Goal: Check status: Check status

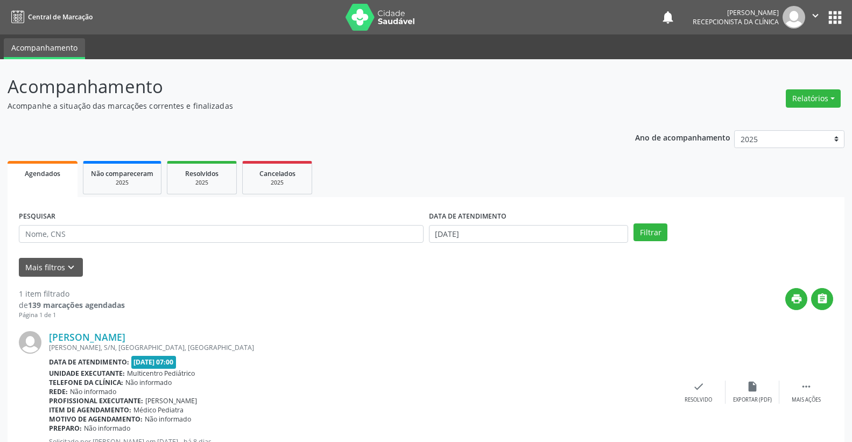
scroll to position [41, 0]
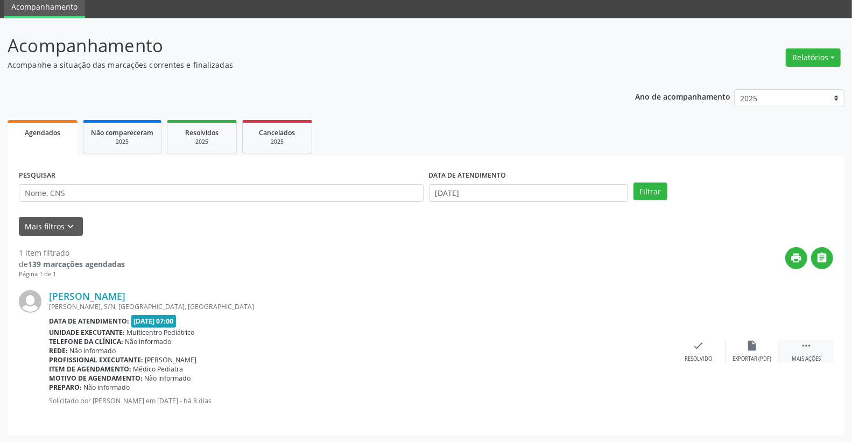
click at [809, 347] on icon "" at bounding box center [806, 346] width 12 height 12
click at [748, 343] on icon "alarm_off" at bounding box center [753, 346] width 12 height 12
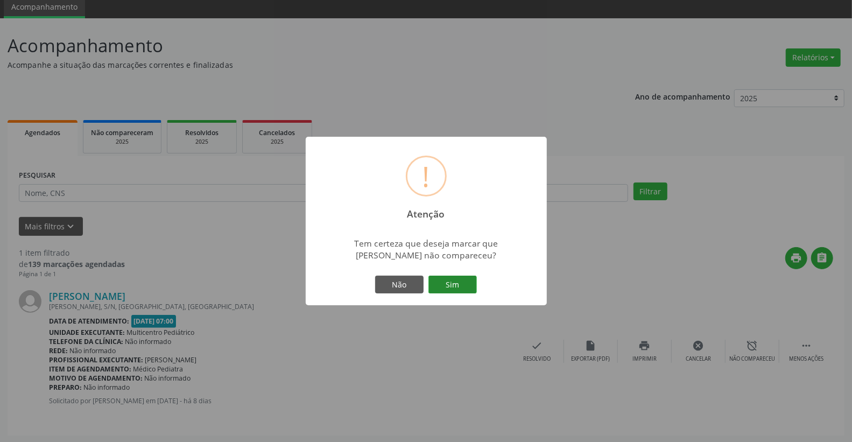
click at [462, 284] on button "Sim" at bounding box center [453, 285] width 48 height 18
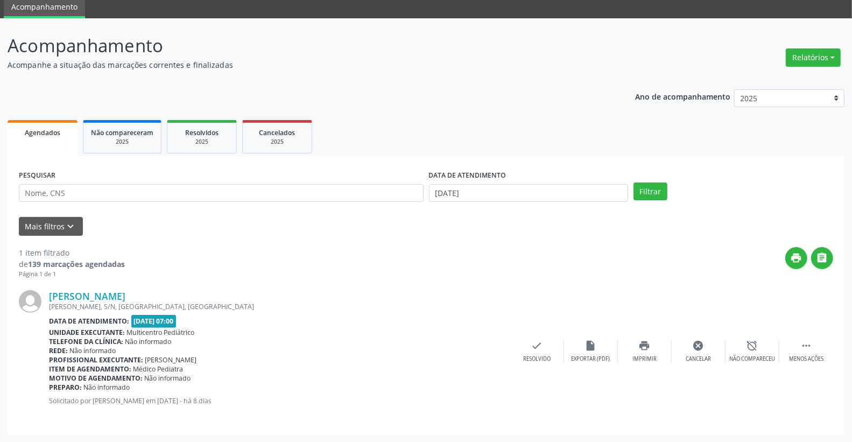
scroll to position [0, 0]
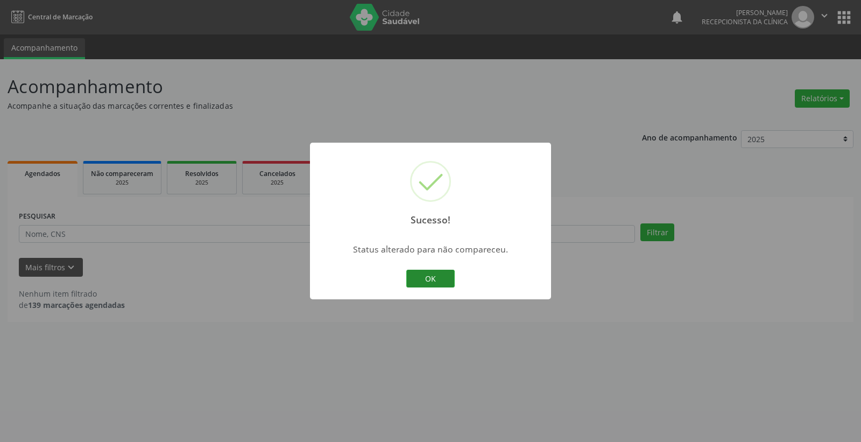
click at [437, 278] on button "OK" at bounding box center [430, 279] width 48 height 18
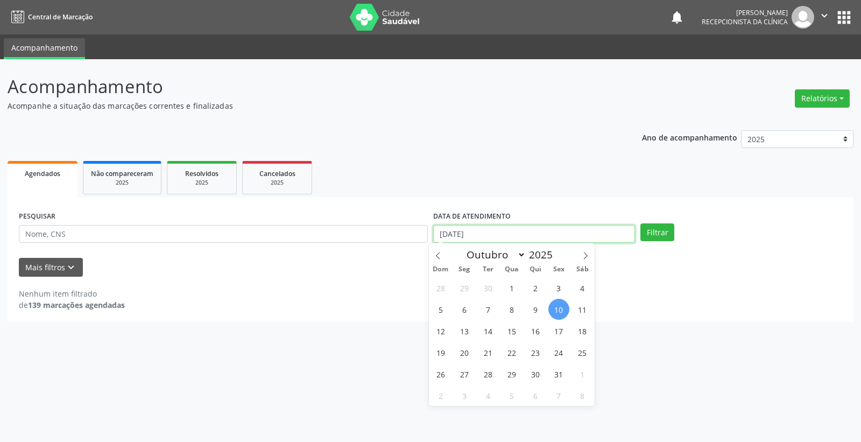
click at [511, 233] on input "[DATE]" at bounding box center [534, 234] width 202 height 18
click at [456, 305] on span "6" at bounding box center [464, 309] width 21 height 21
type input "[DATE]"
click at [562, 305] on span "10" at bounding box center [559, 309] width 21 height 21
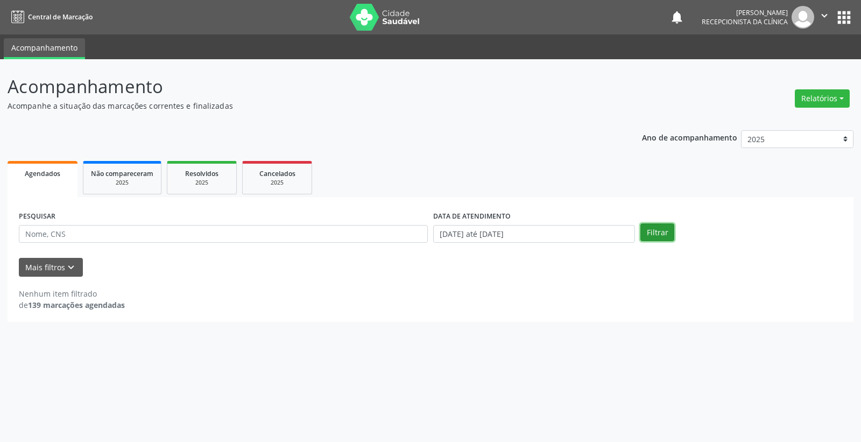
click at [660, 232] on button "Filtrar" at bounding box center [658, 232] width 34 height 18
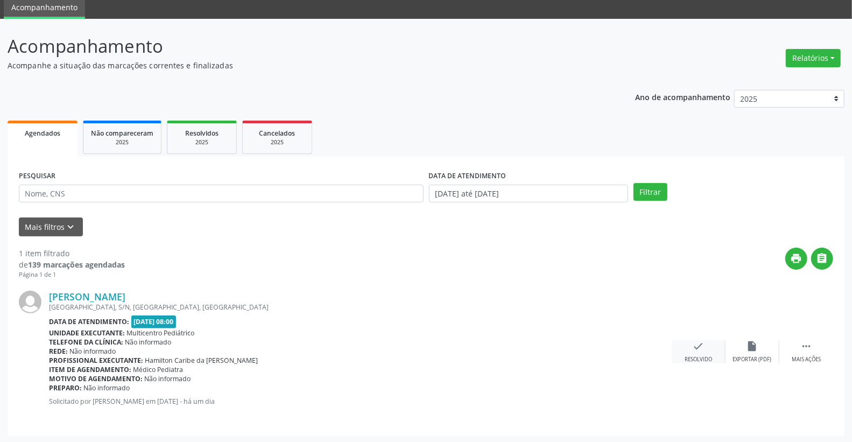
scroll to position [41, 0]
click at [806, 350] on icon "" at bounding box center [806, 346] width 12 height 12
click at [748, 351] on div "alarm_off Não compareceu" at bounding box center [753, 351] width 54 height 23
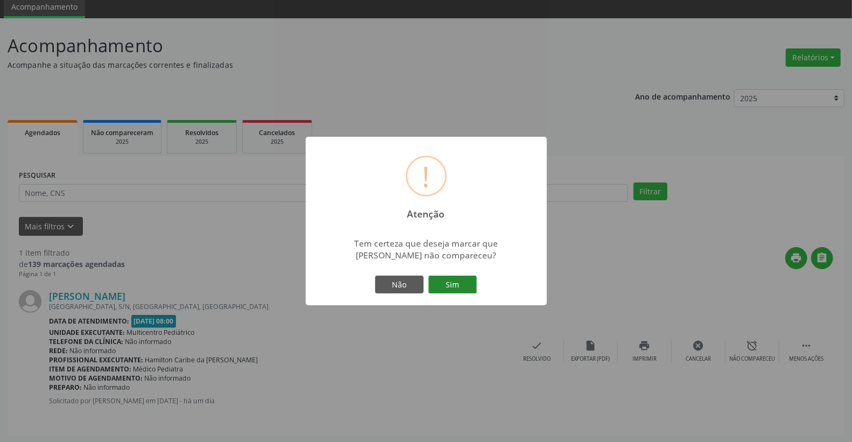
click at [448, 286] on button "Sim" at bounding box center [453, 285] width 48 height 18
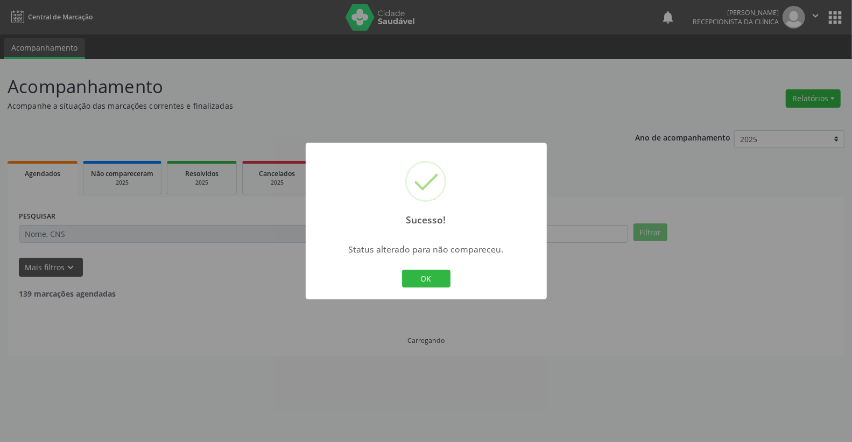
scroll to position [0, 0]
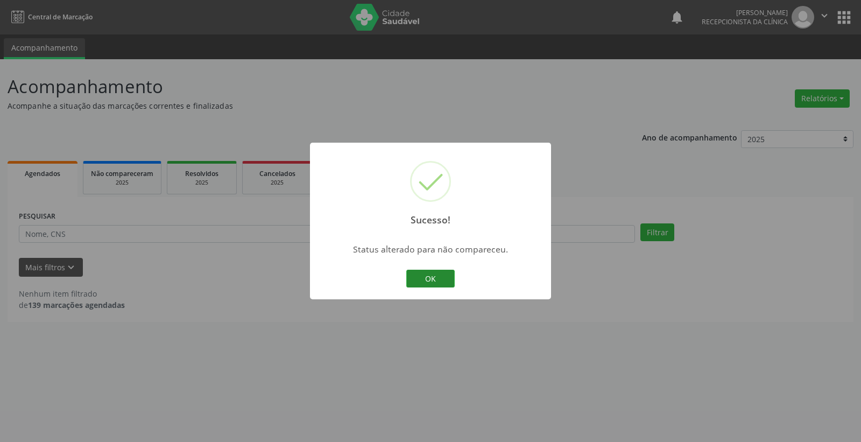
click at [431, 273] on button "OK" at bounding box center [430, 279] width 48 height 18
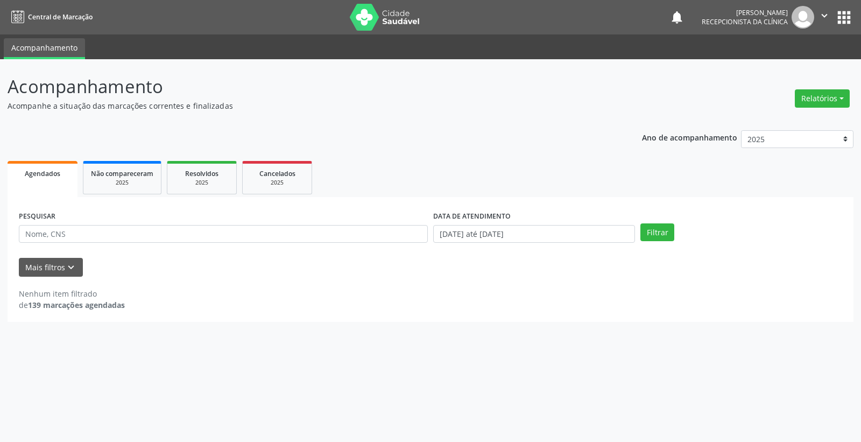
click at [571, 245] on div "DATA DE ATENDIMENTO [DATE] até [DATE]" at bounding box center [534, 229] width 207 height 42
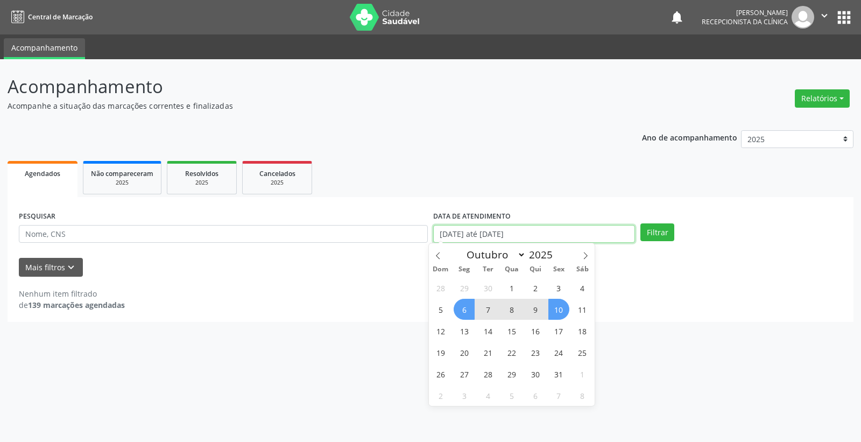
click at [580, 234] on input "[DATE] até [DATE]" at bounding box center [534, 234] width 202 height 18
click at [561, 303] on span "10" at bounding box center [559, 309] width 21 height 21
type input "[DATE]"
select select "9"
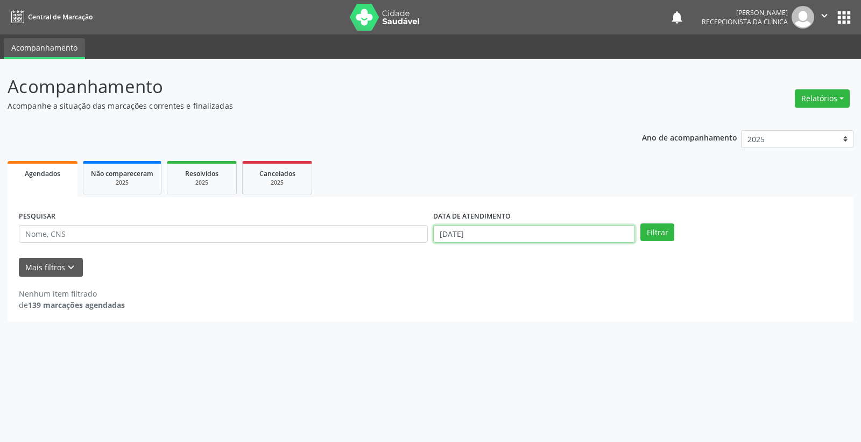
click at [559, 239] on input "[DATE]" at bounding box center [534, 234] width 202 height 18
click at [465, 334] on span "13" at bounding box center [464, 330] width 21 height 21
type input "[DATE]"
click at [649, 234] on button "Filtrar" at bounding box center [658, 232] width 34 height 18
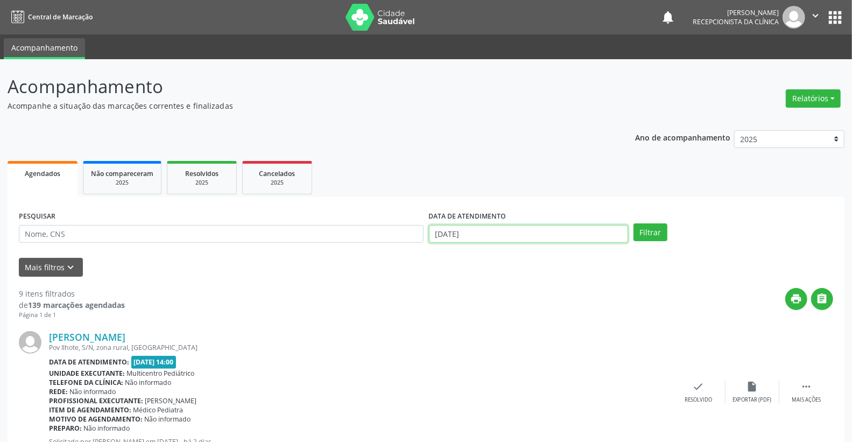
click at [494, 236] on input "[DATE]" at bounding box center [529, 234] width 200 height 18
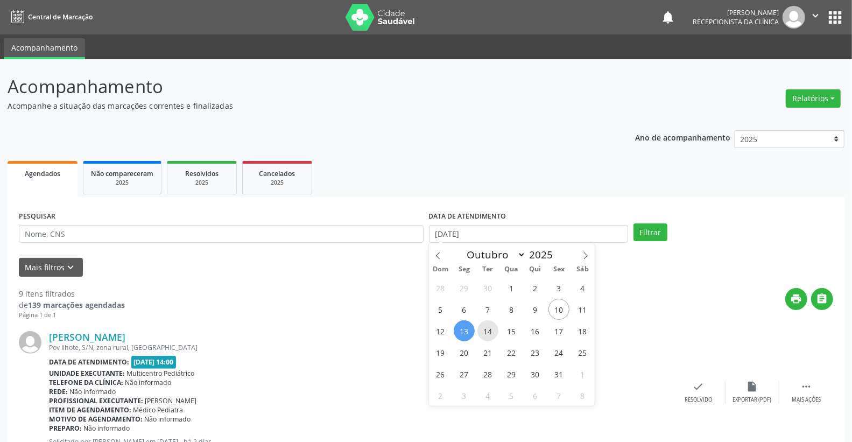
click at [486, 331] on span "14" at bounding box center [487, 330] width 21 height 21
type input "[DATE]"
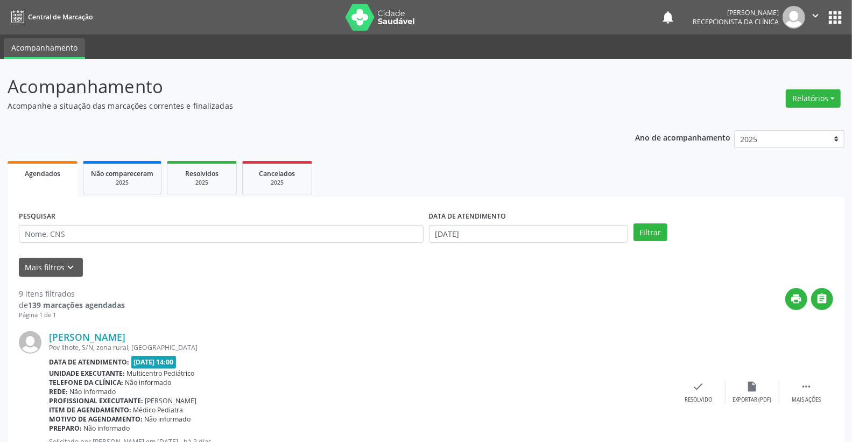
click at [648, 241] on div "PESQUISAR DATA DE ATENDIMENTO [DATE] Filtrar" at bounding box center [426, 229] width 820 height 42
click at [657, 233] on button "Filtrar" at bounding box center [651, 232] width 34 height 18
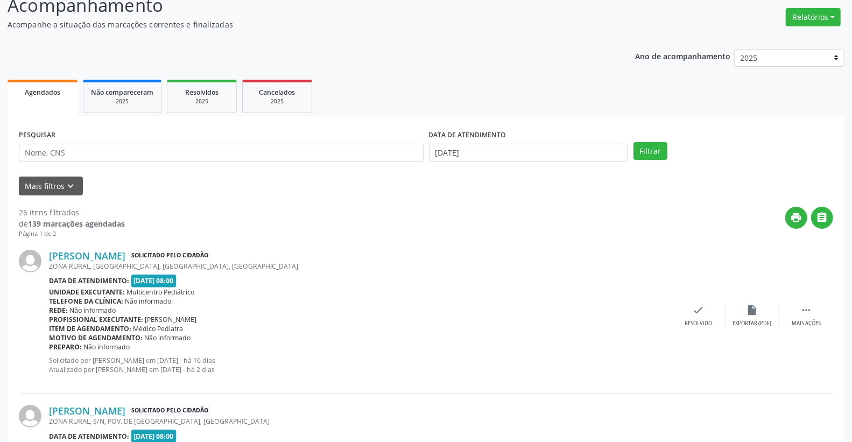
scroll to position [51, 0]
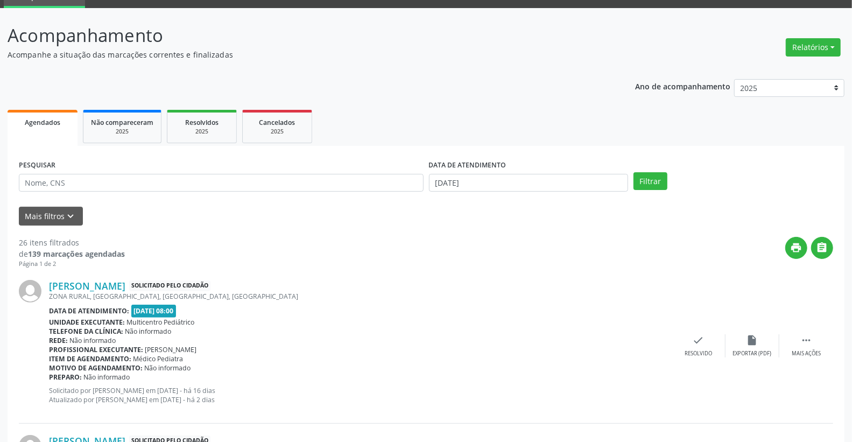
click at [491, 192] on div "DATA DE ATENDIMENTO [DATE]" at bounding box center [528, 178] width 205 height 42
click at [490, 180] on input "[DATE]" at bounding box center [529, 183] width 200 height 18
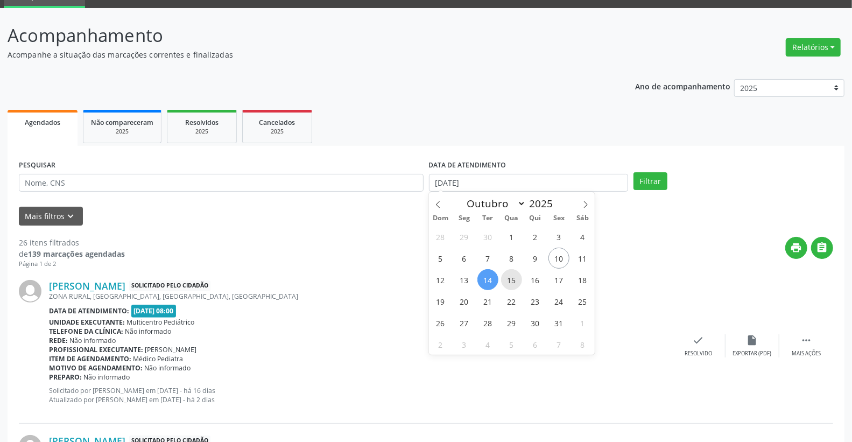
click at [512, 283] on span "15" at bounding box center [511, 279] width 21 height 21
type input "[DATE]"
click at [512, 283] on span "15" at bounding box center [511, 279] width 21 height 21
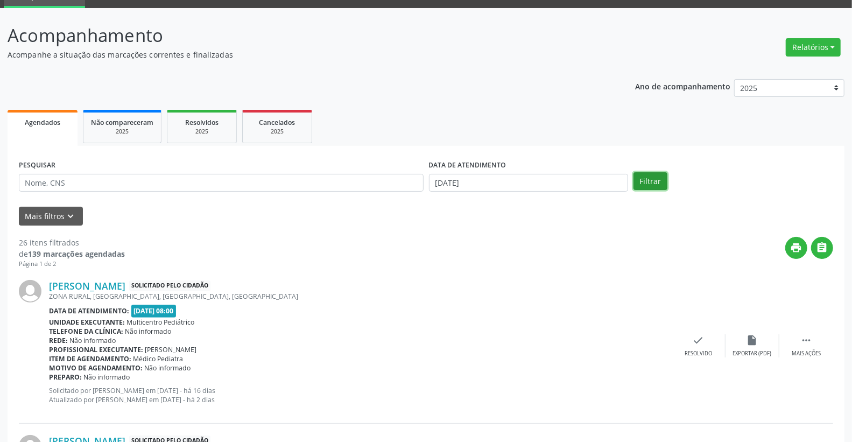
click at [655, 185] on button "Filtrar" at bounding box center [651, 181] width 34 height 18
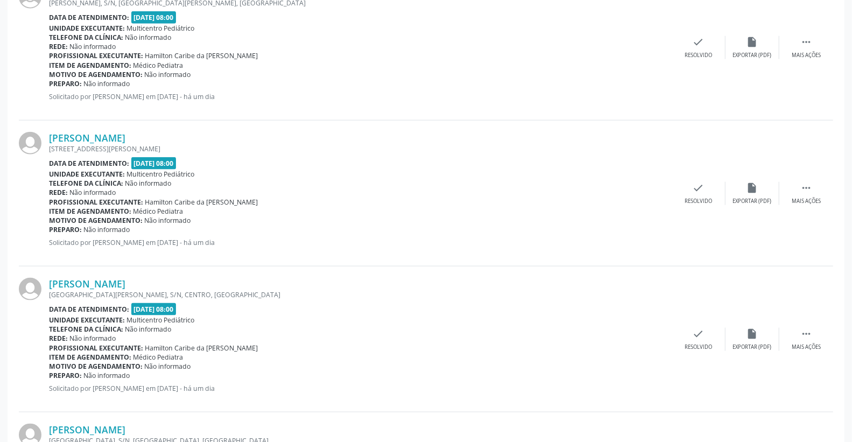
scroll to position [0, 0]
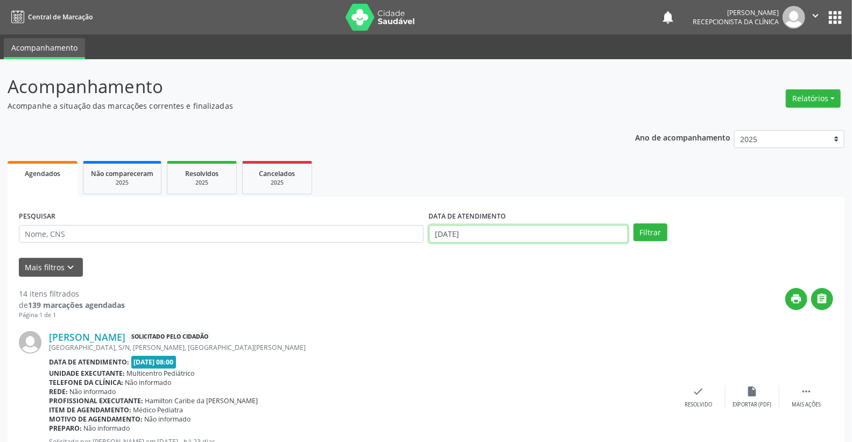
click at [485, 239] on input "[DATE]" at bounding box center [529, 234] width 200 height 18
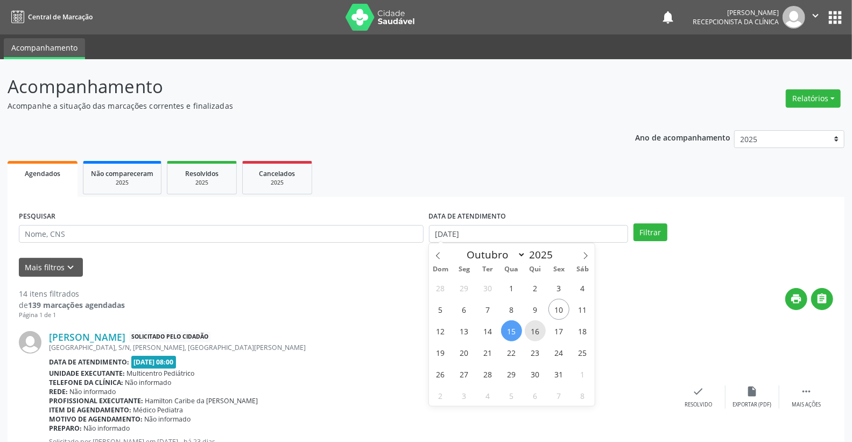
click at [539, 324] on span "16" at bounding box center [535, 330] width 21 height 21
type input "[DATE]"
click at [539, 324] on span "16" at bounding box center [535, 330] width 21 height 21
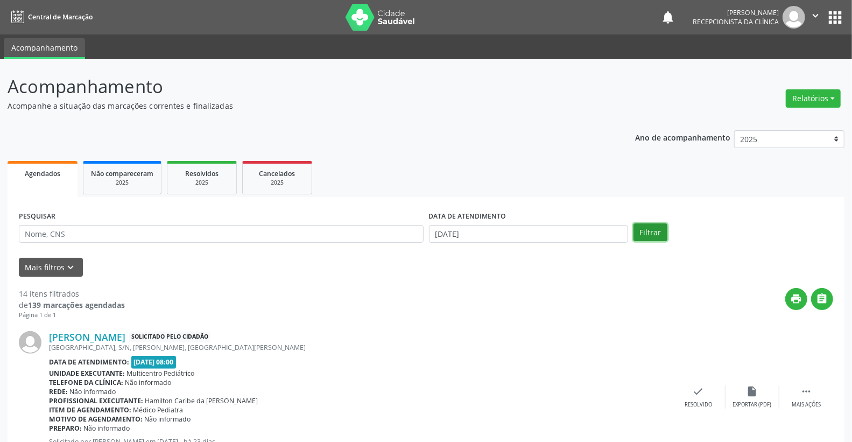
click at [647, 229] on button "Filtrar" at bounding box center [651, 232] width 34 height 18
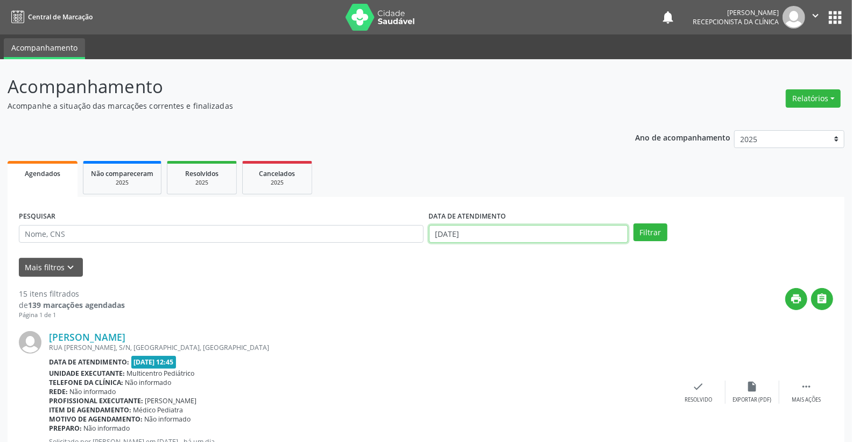
click at [497, 239] on input "[DATE]" at bounding box center [529, 234] width 200 height 18
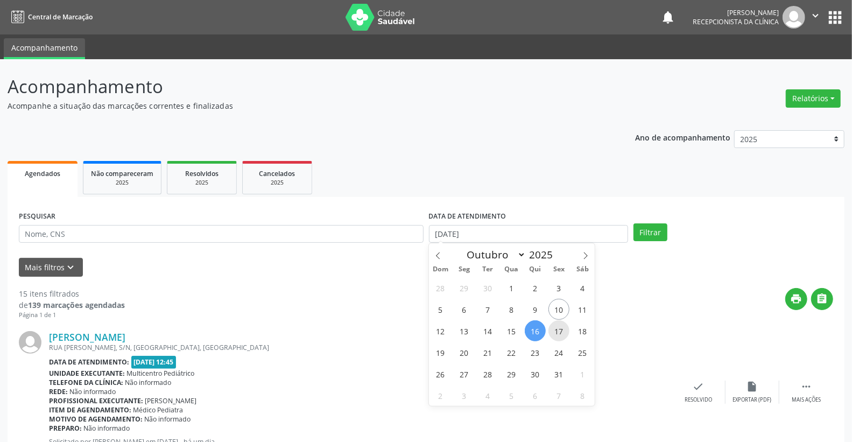
click at [559, 329] on span "17" at bounding box center [559, 330] width 21 height 21
type input "[DATE]"
click at [559, 329] on span "17" at bounding box center [559, 330] width 21 height 21
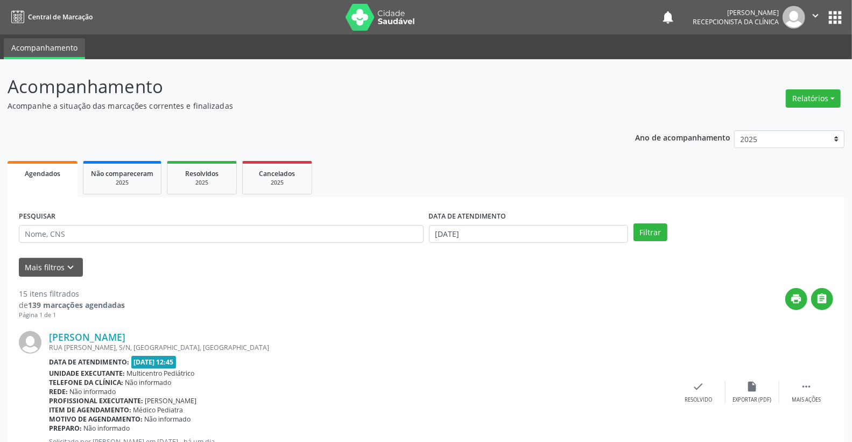
click at [668, 226] on div "Filtrar" at bounding box center [733, 232] width 205 height 18
click at [668, 227] on div "Filtrar" at bounding box center [733, 232] width 205 height 18
click at [652, 233] on button "Filtrar" at bounding box center [651, 232] width 34 height 18
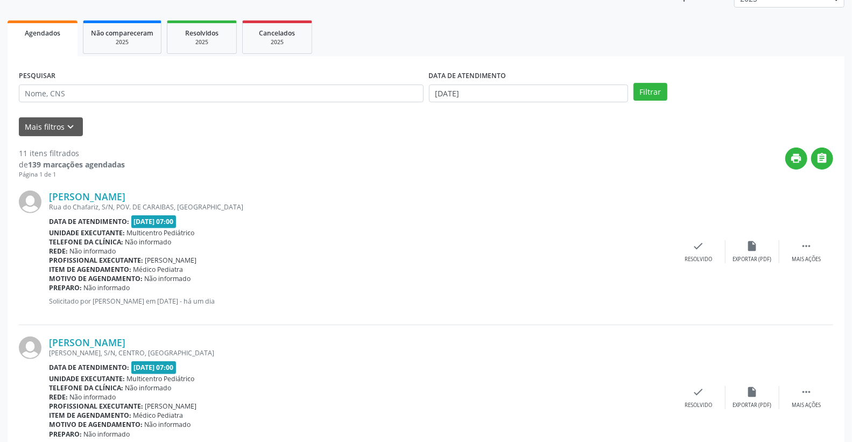
scroll to position [179, 0]
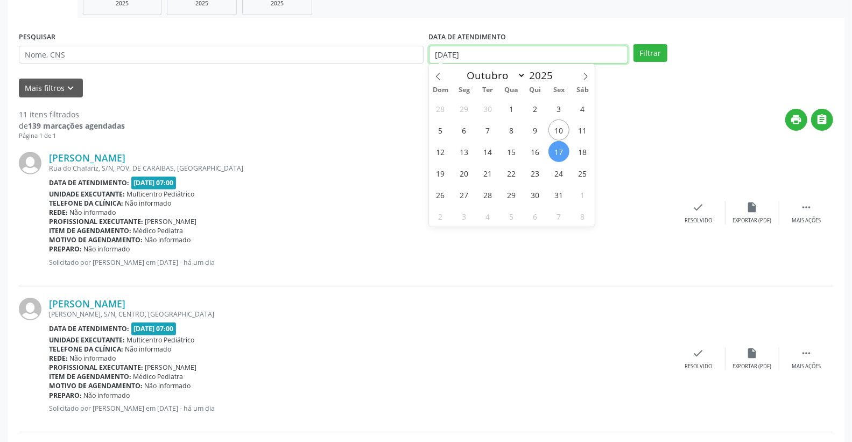
click at [570, 55] on input "[DATE]" at bounding box center [529, 55] width 200 height 18
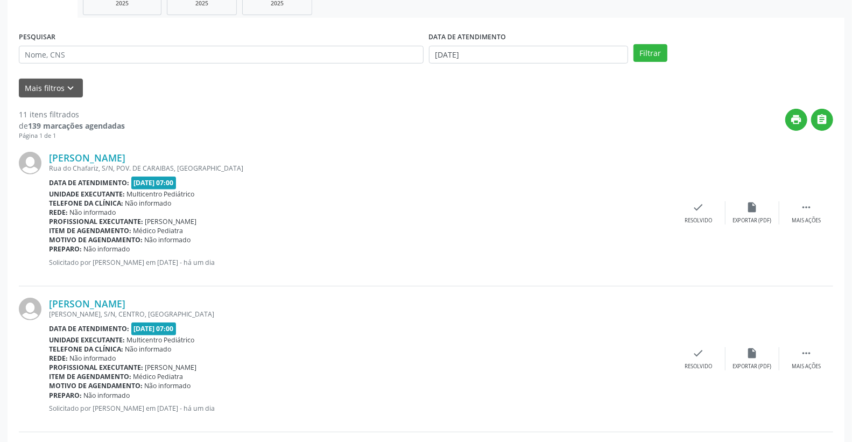
click at [719, 81] on div "Mais filtros keyboard_arrow_down" at bounding box center [426, 88] width 820 height 19
